Goal: Transaction & Acquisition: Purchase product/service

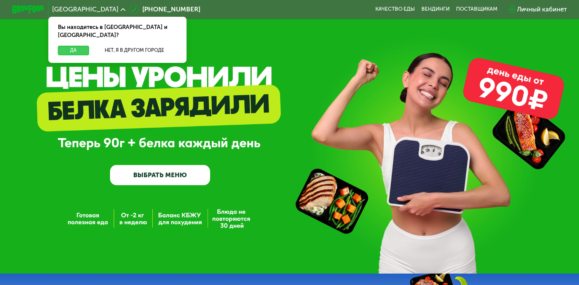
click at [75, 46] on button "Да" at bounding box center [73, 51] width 31 height 10
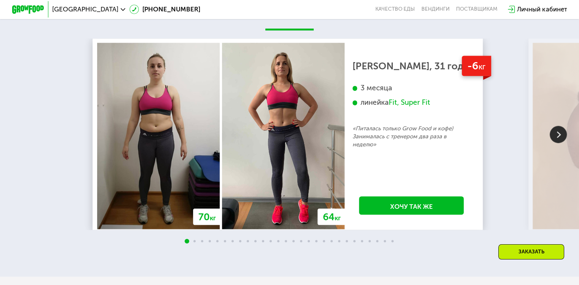
scroll to position [1370, 0]
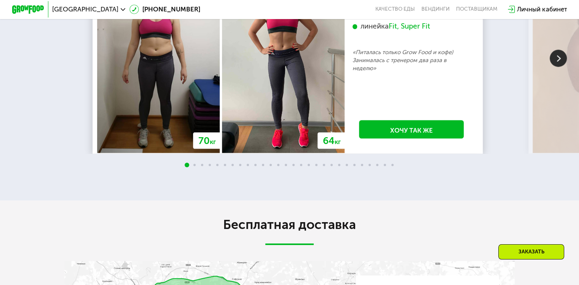
click at [561, 67] on img at bounding box center [558, 57] width 17 height 17
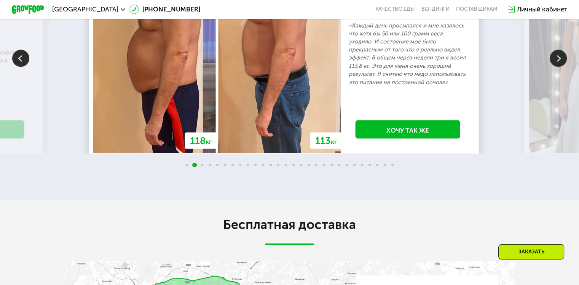
click at [561, 67] on img at bounding box center [558, 57] width 17 height 17
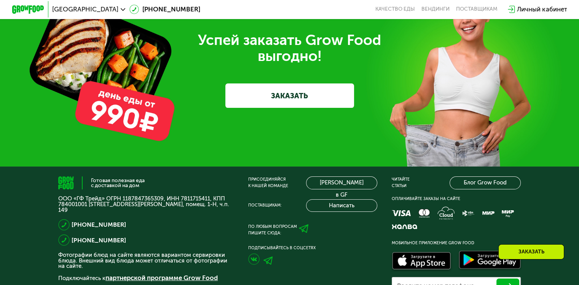
scroll to position [2360, 0]
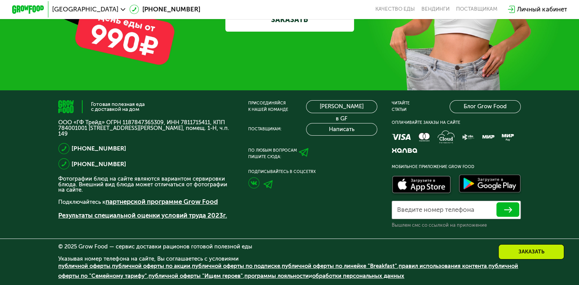
click at [288, 31] on link "ЗАКАЗАТЬ" at bounding box center [289, 19] width 129 height 24
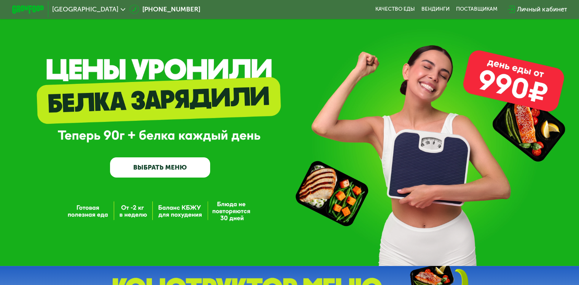
scroll to position [0, 0]
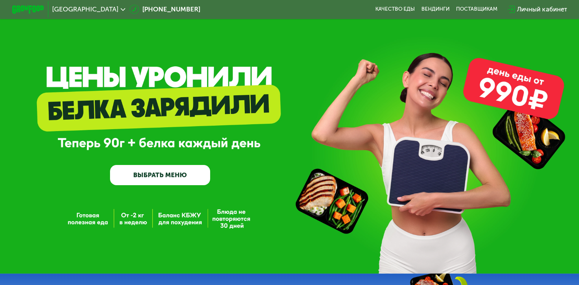
click at [172, 172] on link "ВЫБРАТЬ МЕНЮ" at bounding box center [160, 175] width 100 height 20
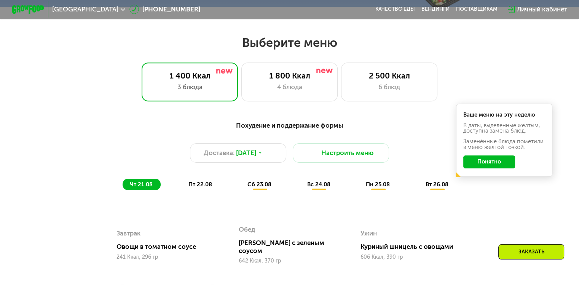
scroll to position [343, 0]
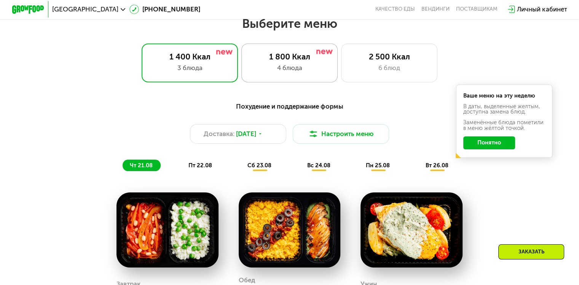
click at [284, 70] on div "4 блюда" at bounding box center [290, 68] width 80 height 10
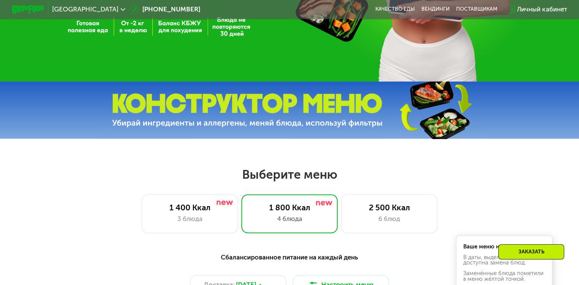
scroll to position [190, 0]
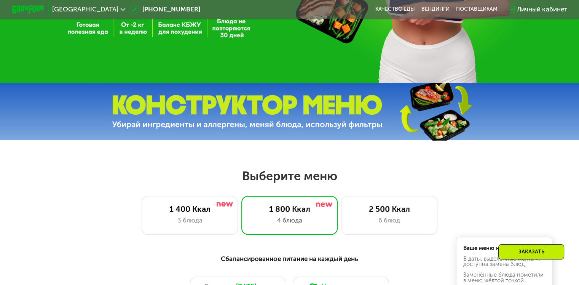
click at [315, 115] on img at bounding box center [247, 112] width 271 height 34
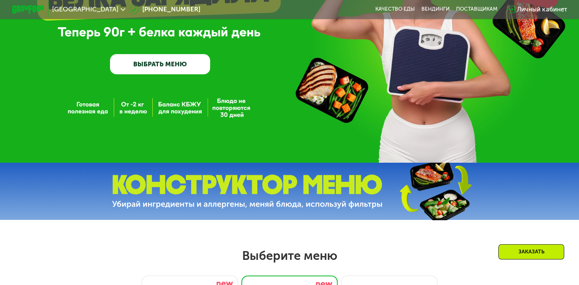
scroll to position [76, 0]
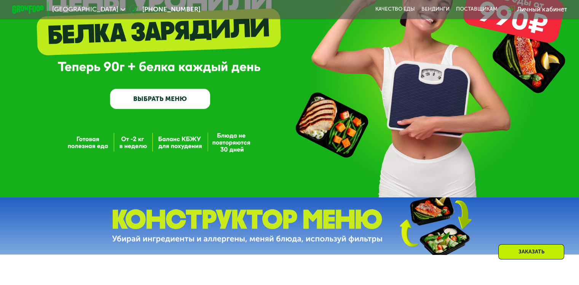
click at [157, 87] on div "GrowFood — доставка правильного питания ВЫБРАТЬ МЕНЮ" at bounding box center [160, 62] width 100 height 92
click at [155, 107] on link "ВЫБРАТЬ МЕНЮ" at bounding box center [160, 99] width 100 height 20
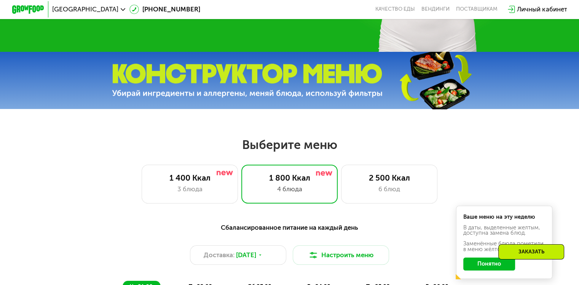
scroll to position [304, 0]
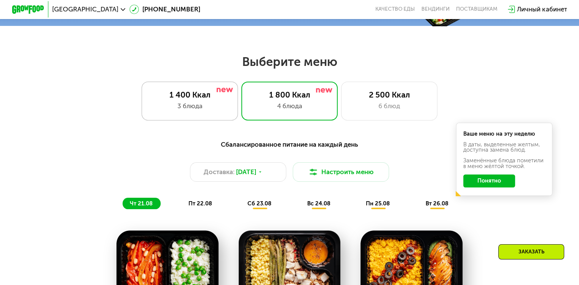
click at [241, 91] on div "1 400 Ккал 3 блюда" at bounding box center [289, 100] width 97 height 38
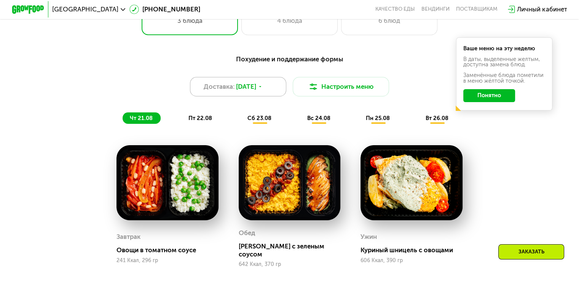
scroll to position [419, 0]
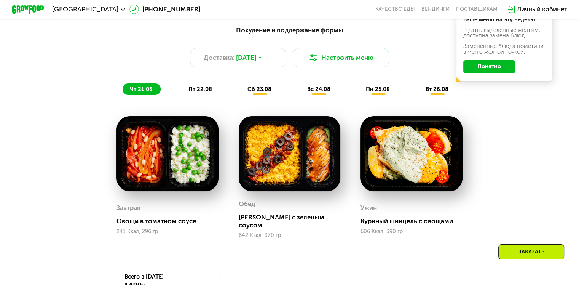
click at [240, 88] on div "пт 22.08" at bounding box center [259, 88] width 39 height 11
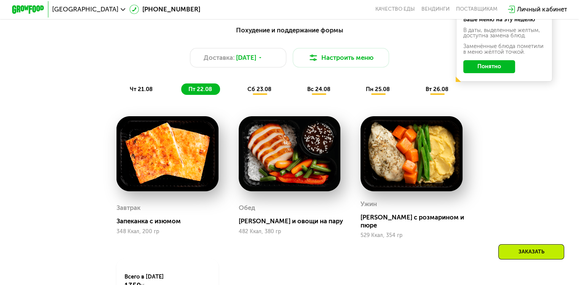
click at [261, 91] on span "сб 23.08" at bounding box center [259, 89] width 24 height 7
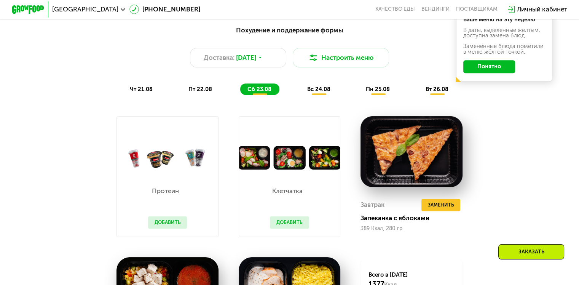
click at [331, 100] on div "Похудение и поддержание формы Доставка: [DATE] Настроить меню чт 21.08 пт 22.08…" at bounding box center [290, 60] width 486 height 79
click at [314, 91] on span "вс 24.08" at bounding box center [318, 89] width 23 height 7
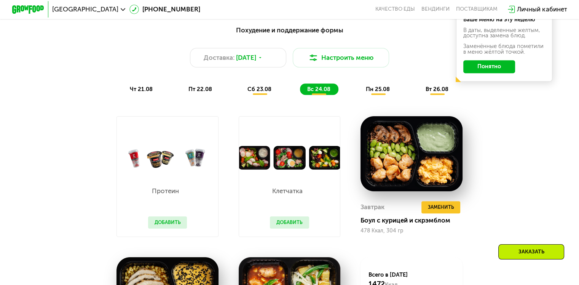
click at [381, 92] on span "пн 25.08" at bounding box center [378, 89] width 24 height 7
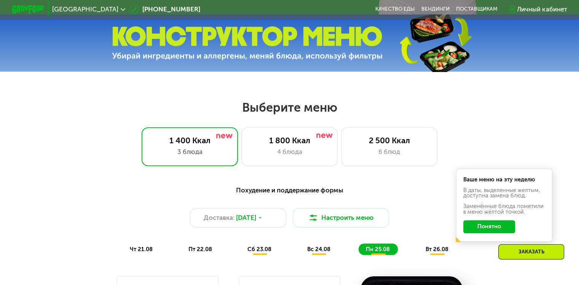
scroll to position [266, 0]
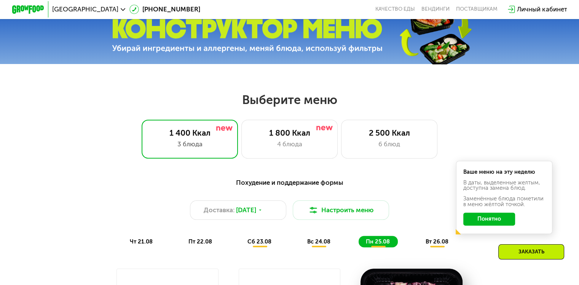
click at [469, 223] on button "Понятно" at bounding box center [489, 218] width 52 height 13
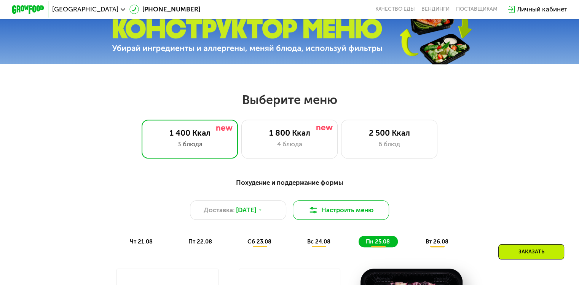
click at [325, 218] on button "Настроить меню" at bounding box center [341, 209] width 97 height 19
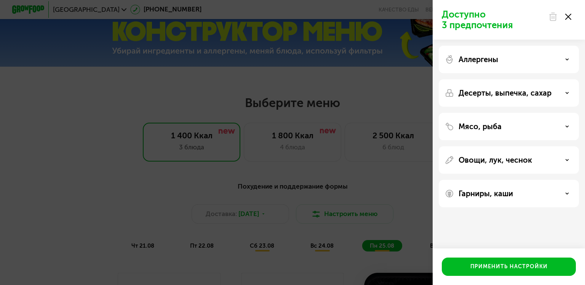
click at [569, 19] on icon at bounding box center [568, 17] width 6 height 6
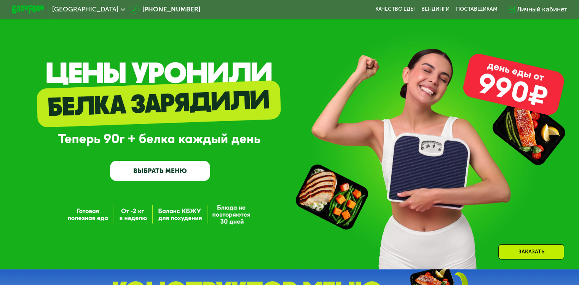
scroll to position [0, 0]
